Goal: Task Accomplishment & Management: Manage account settings

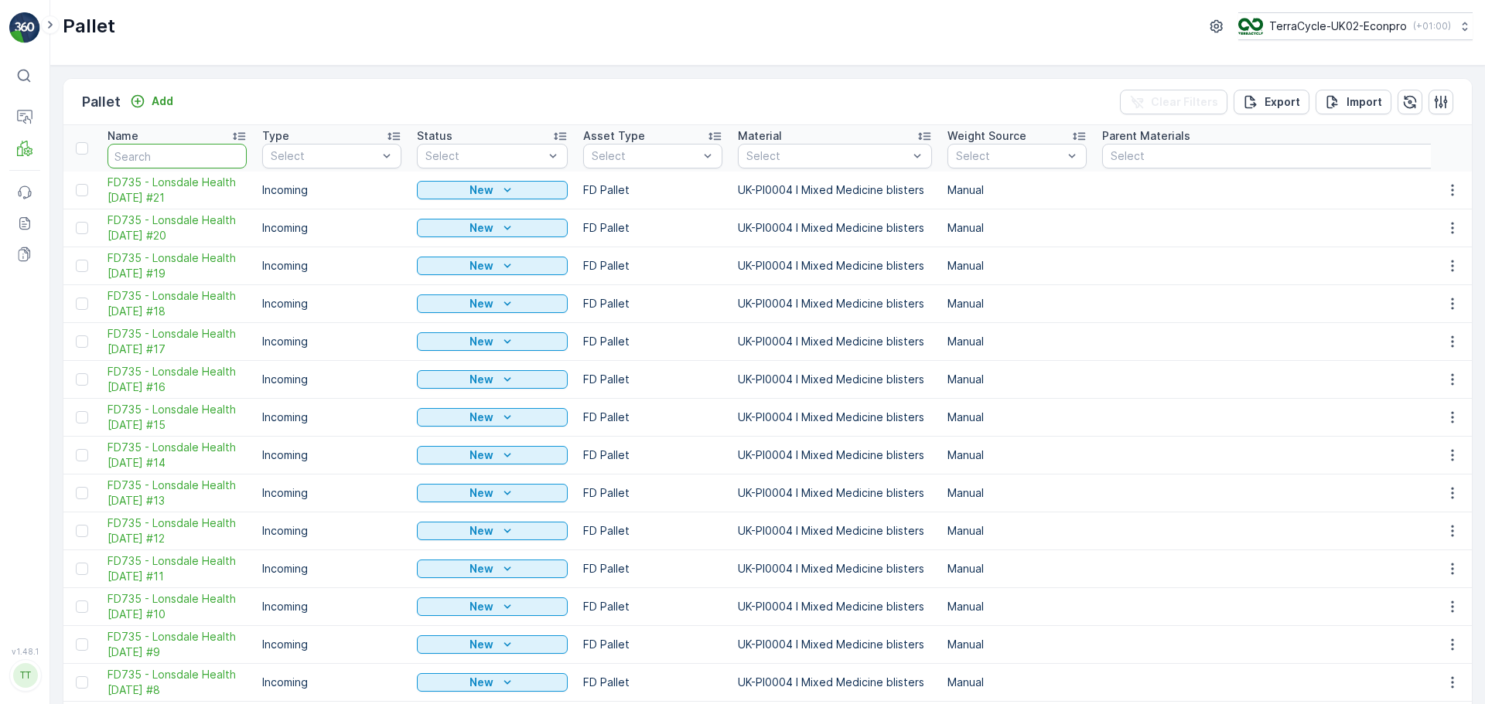
click at [221, 154] on input "text" at bounding box center [176, 156] width 139 height 25
type input "FD666"
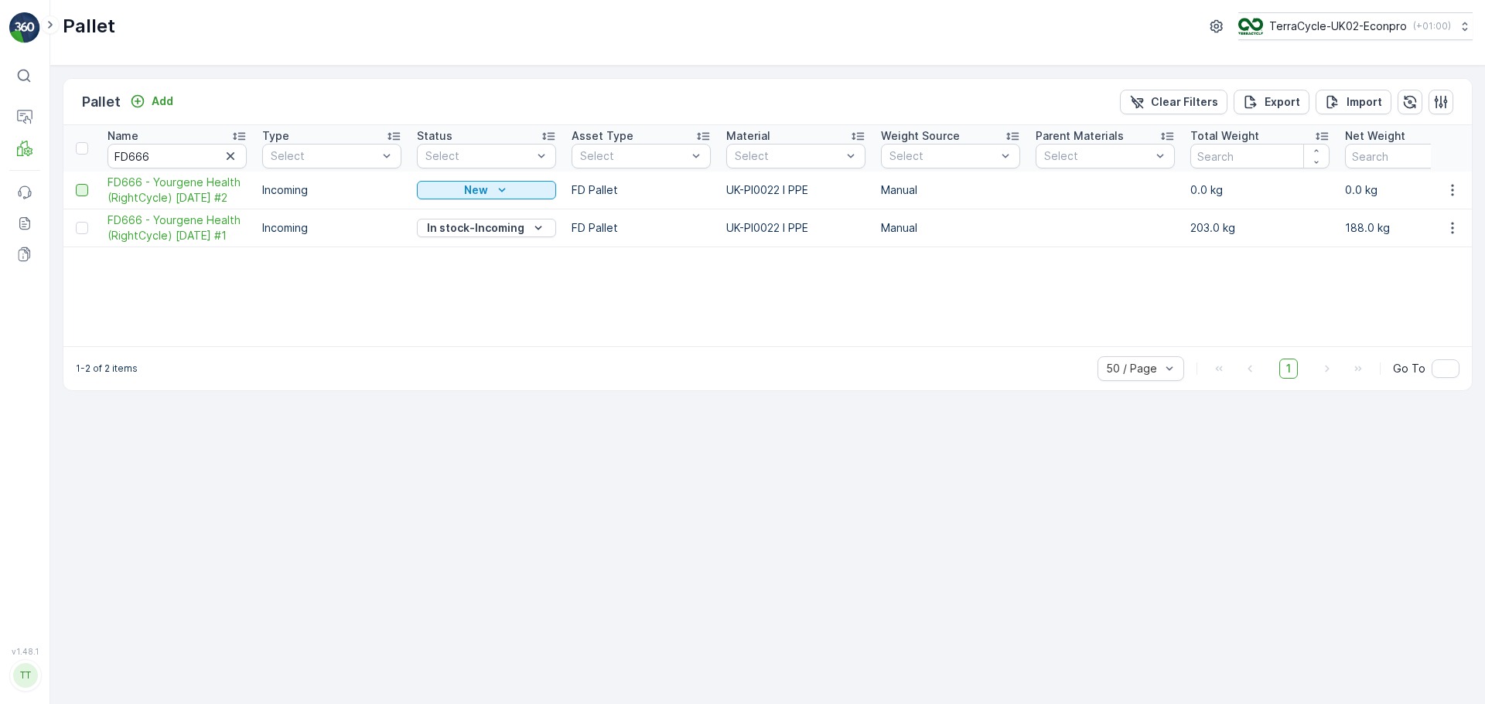
click at [86, 187] on div at bounding box center [82, 190] width 12 height 12
click at [76, 184] on input "checkbox" at bounding box center [76, 184] width 0 height 0
click at [1456, 101] on div "Delete" at bounding box center [1434, 102] width 76 height 46
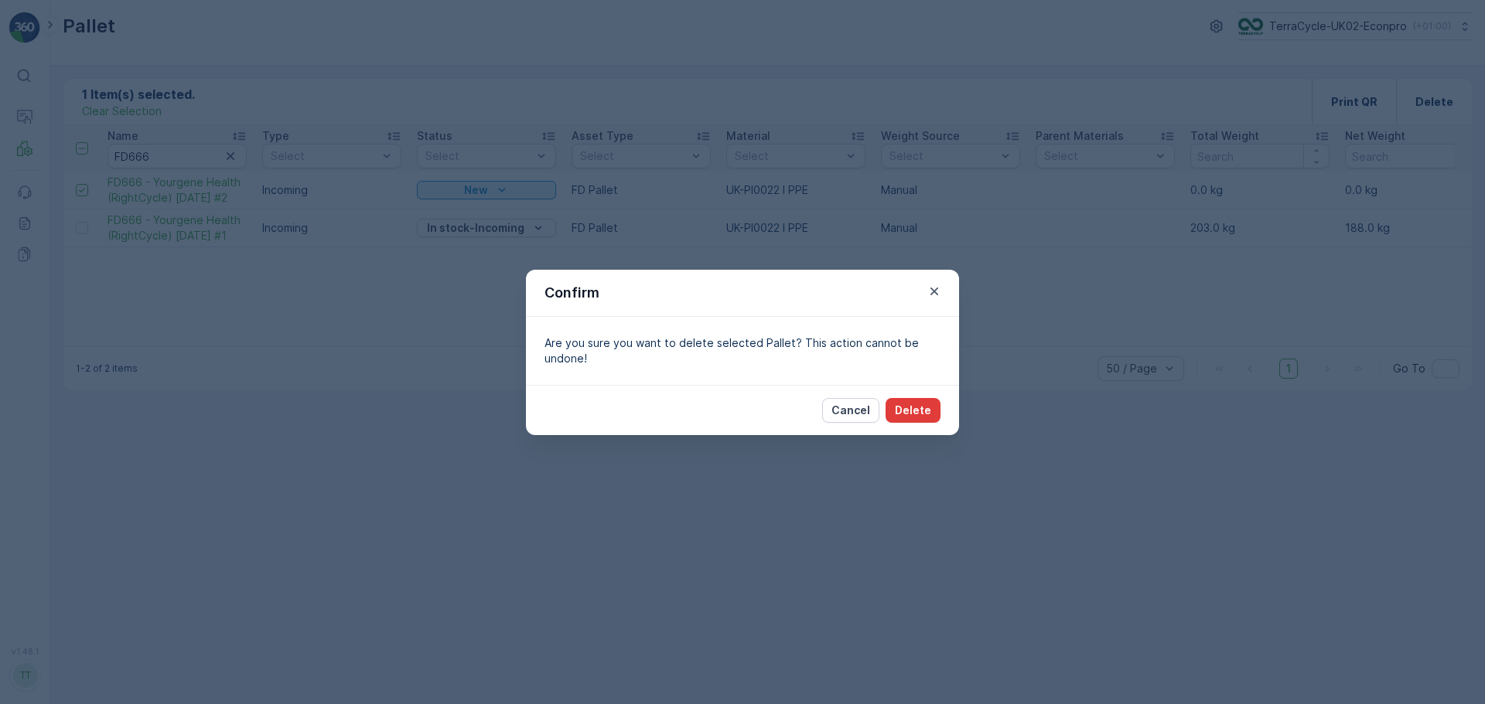
click at [921, 401] on button "Delete" at bounding box center [912, 410] width 55 height 25
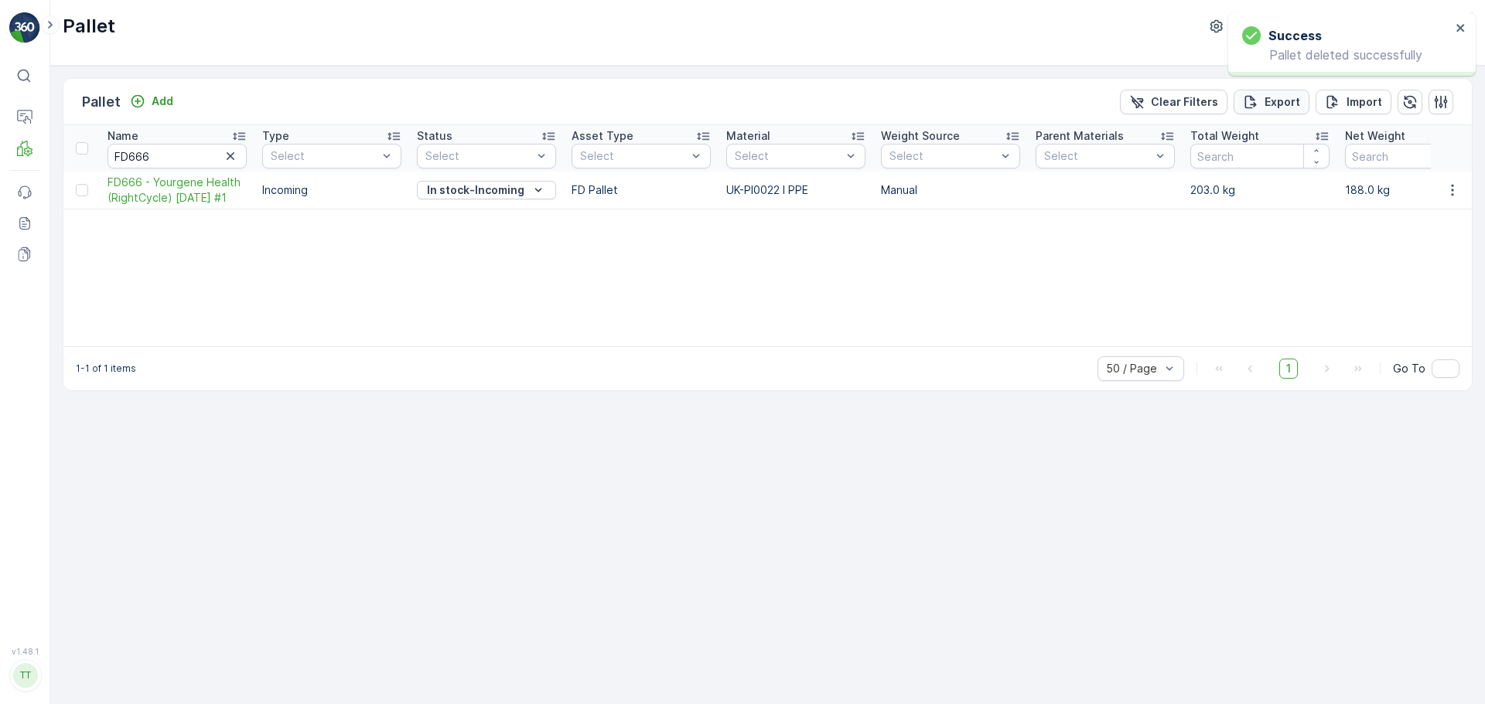
click at [1283, 95] on p "Export" at bounding box center [1282, 101] width 36 height 15
click at [200, 151] on input "FD666" at bounding box center [176, 156] width 139 height 25
type input "FD732"
click at [1460, 23] on icon "close" at bounding box center [1460, 28] width 11 height 12
click at [1286, 103] on p "Export" at bounding box center [1282, 101] width 36 height 15
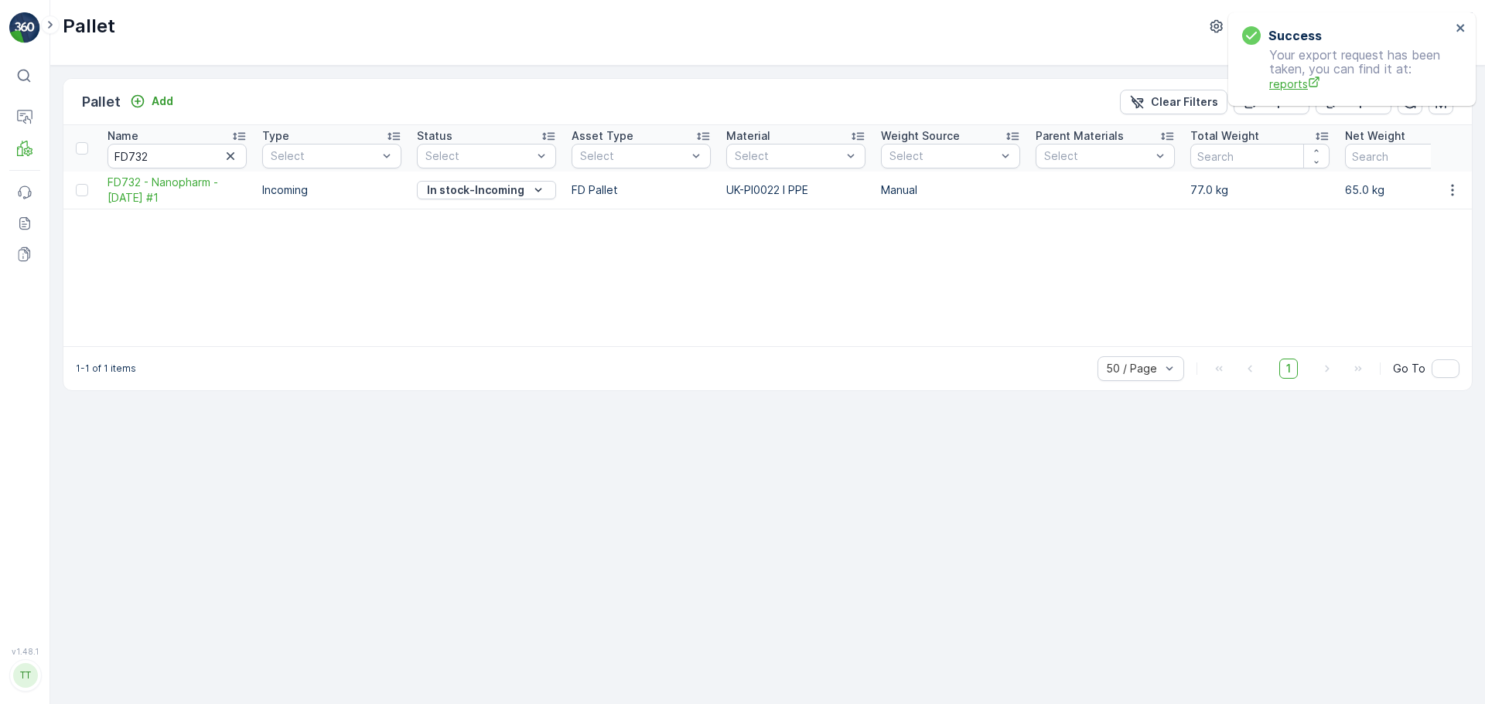
click at [1284, 85] on span "reports" at bounding box center [1360, 84] width 182 height 16
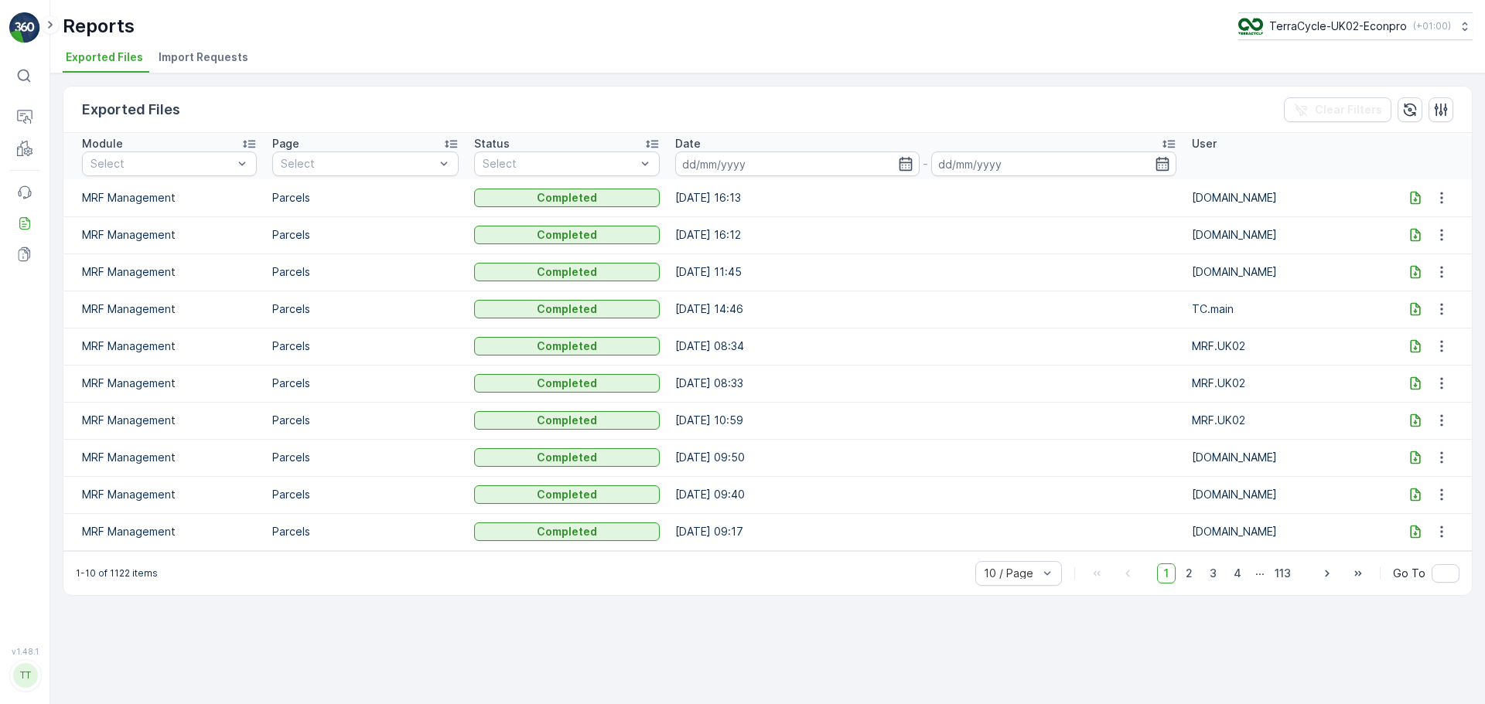
click at [1415, 235] on icon at bounding box center [1414, 234] width 15 height 15
click at [1415, 203] on icon at bounding box center [1415, 197] width 10 height 13
click at [1033, 299] on td "[DATE] 14:46" at bounding box center [925, 309] width 516 height 37
click at [1410, 203] on icon at bounding box center [1415, 197] width 10 height 13
click at [1414, 199] on icon at bounding box center [1415, 197] width 10 height 13
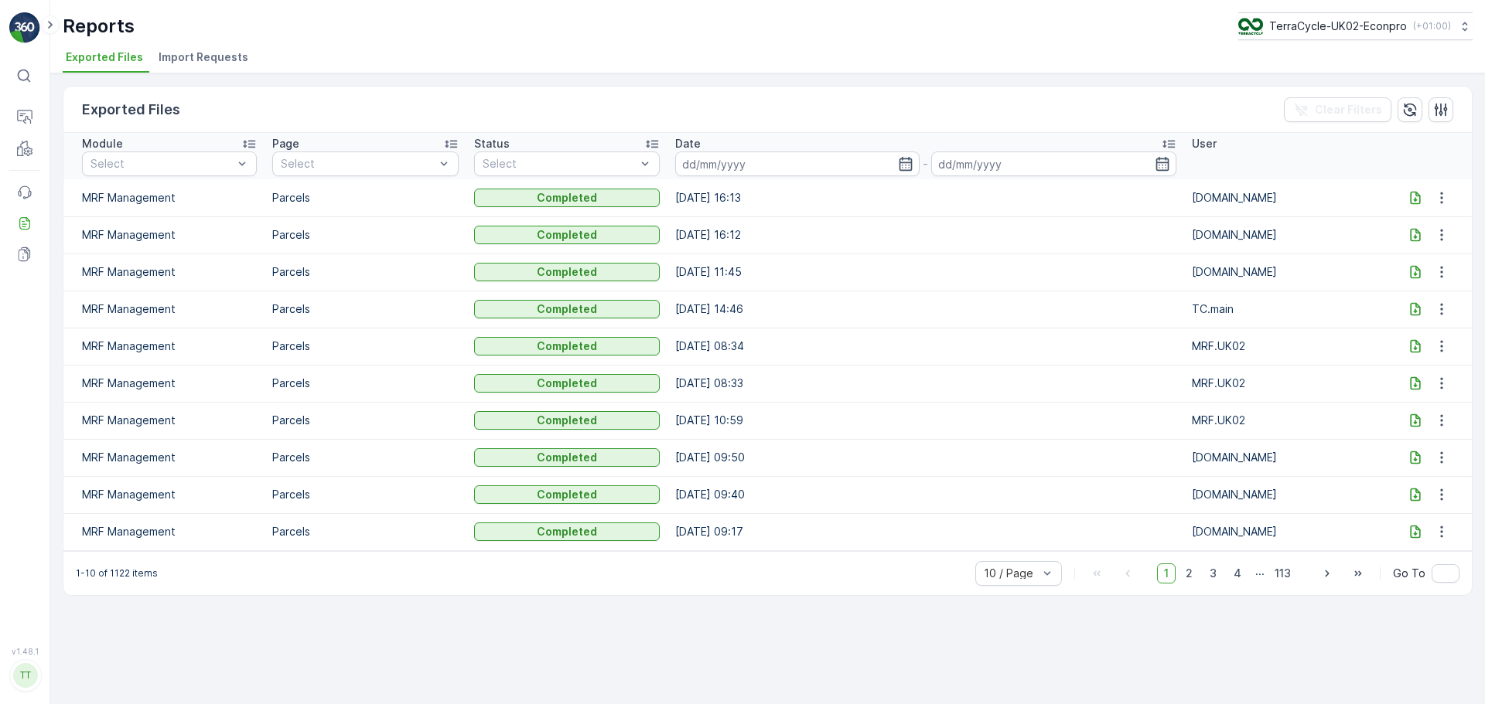
click at [1415, 196] on icon at bounding box center [1415, 197] width 10 height 13
